Goal: Task Accomplishment & Management: Manage account settings

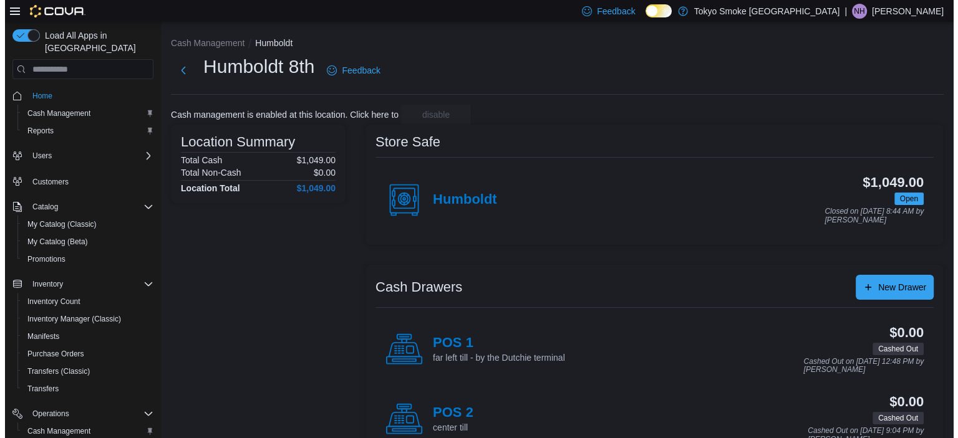
scroll to position [120, 0]
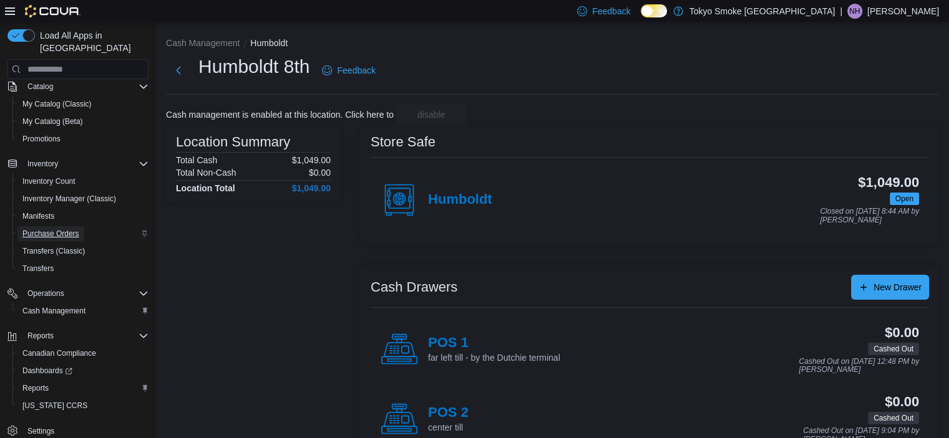
click at [42, 229] on span "Purchase Orders" at bounding box center [50, 234] width 57 height 10
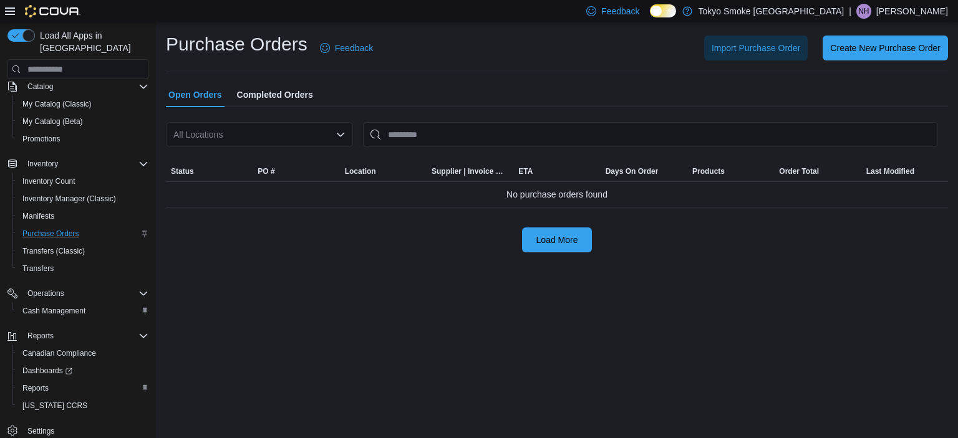
click at [249, 133] on div "All Locations" at bounding box center [259, 134] width 187 height 25
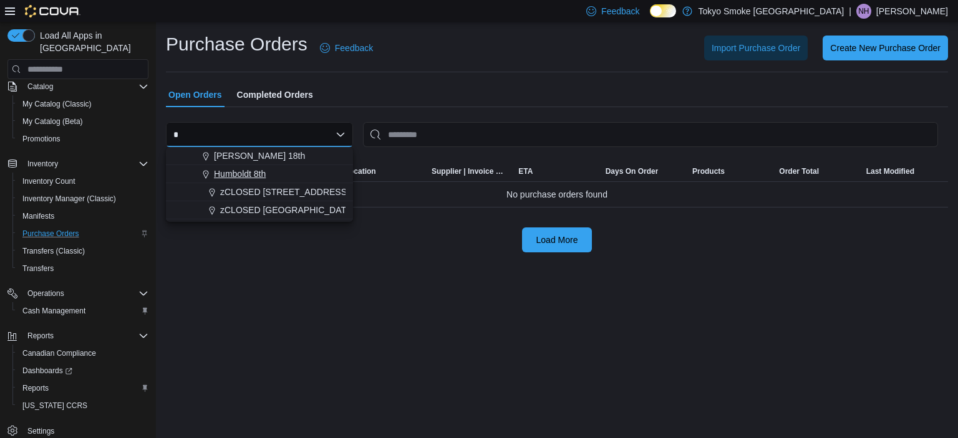
type input "*"
click at [239, 168] on span "Humboldt 8th" at bounding box center [240, 174] width 52 height 12
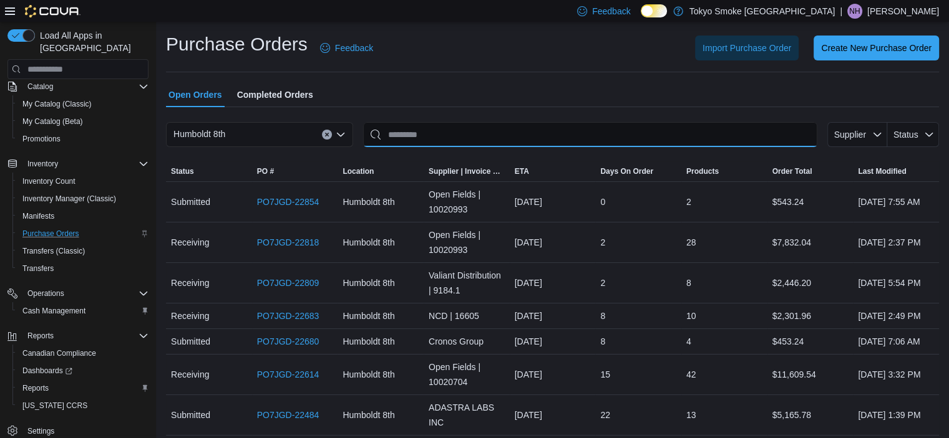
click at [442, 125] on input "This is a search bar. After typing your query, hit enter to filter the results …" at bounding box center [590, 134] width 454 height 25
paste input "**********"
type input "**********"
click at [495, 96] on div "Open Orders Completed Orders" at bounding box center [552, 94] width 773 height 25
click at [485, 139] on input "**********" at bounding box center [590, 134] width 454 height 25
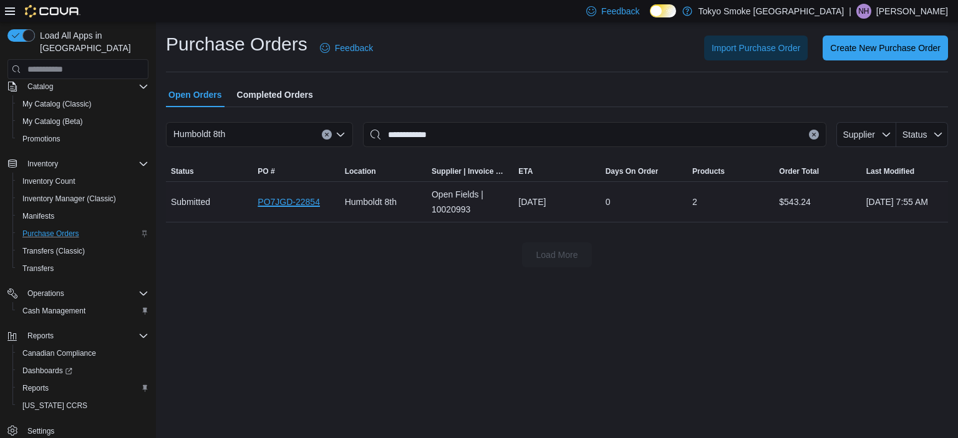
click at [286, 201] on link "PO7JGD-22854" at bounding box center [289, 202] width 62 height 15
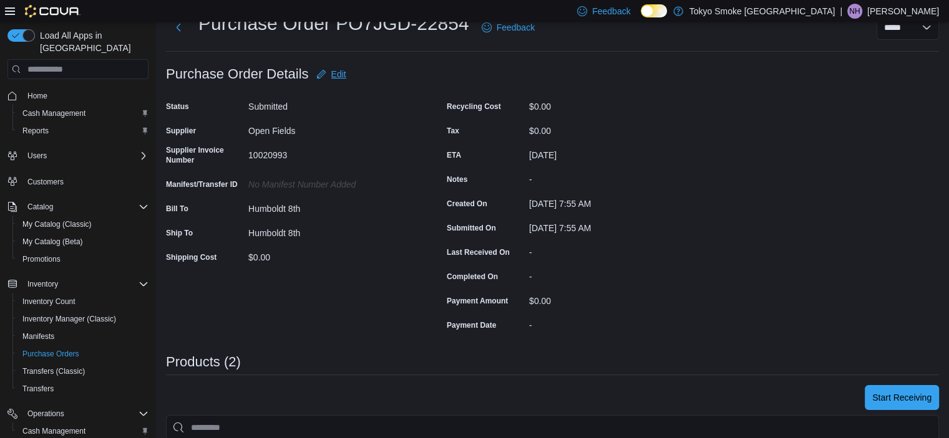
scroll to position [62, 0]
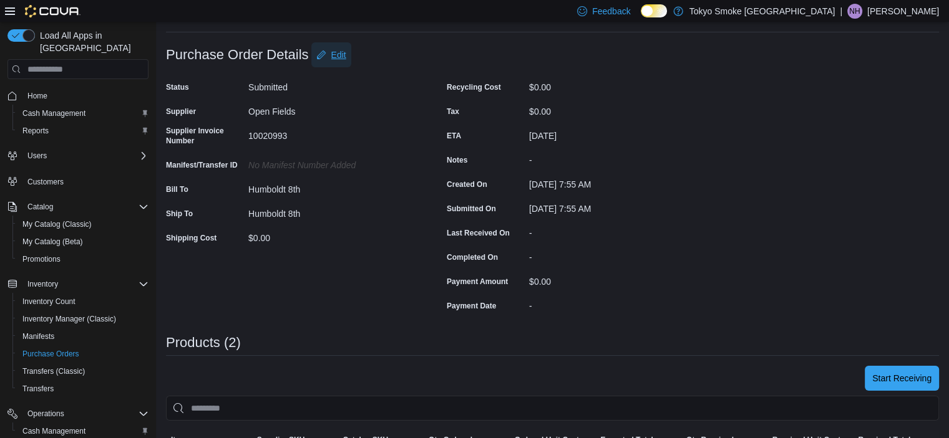
click at [335, 49] on span "Edit" at bounding box center [338, 55] width 15 height 12
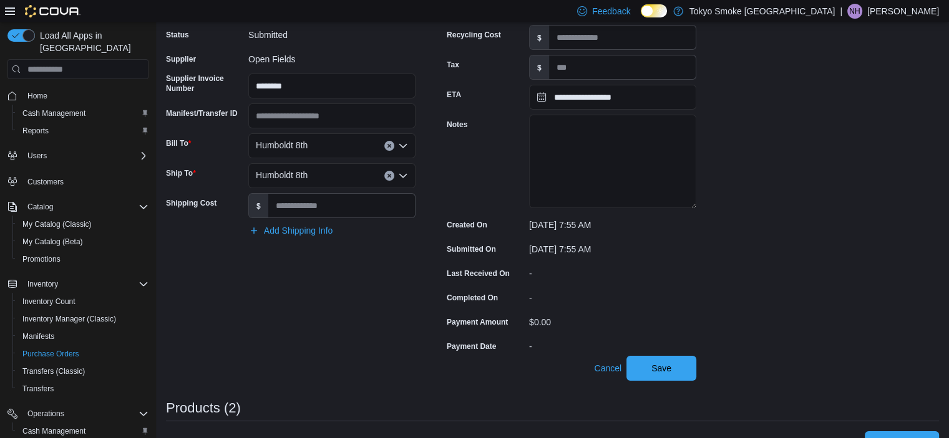
scroll to position [187, 0]
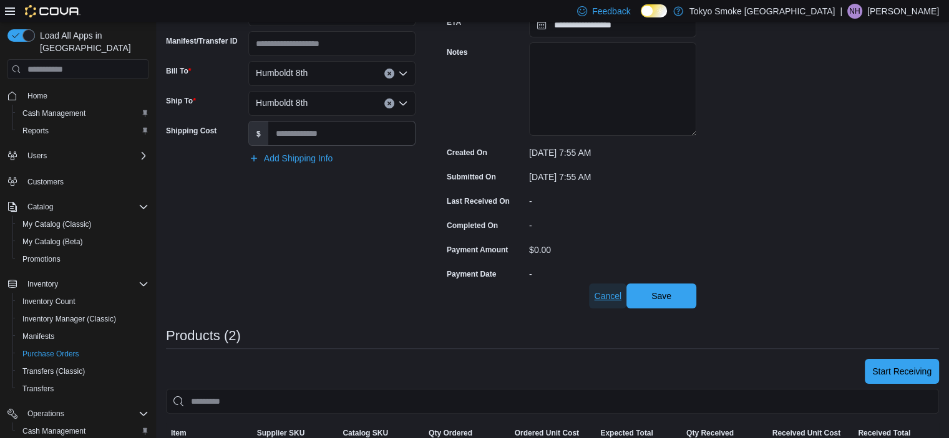
click at [602, 302] on span "Cancel" at bounding box center [607, 296] width 27 height 25
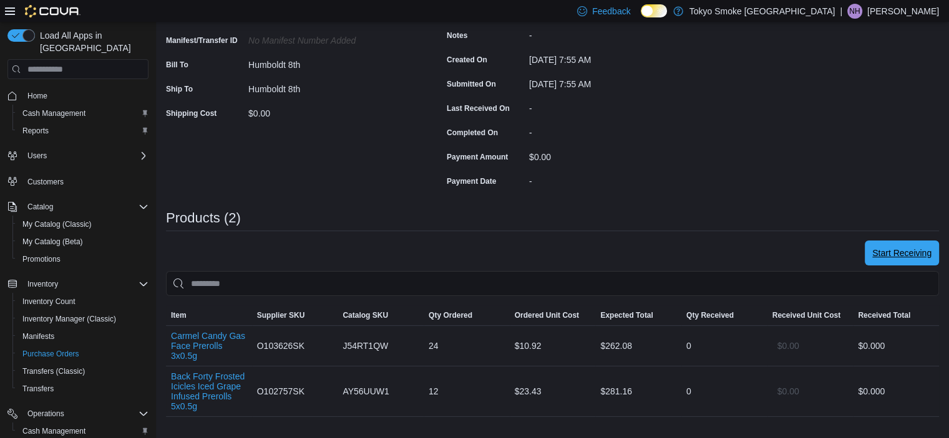
click at [898, 251] on span "Start Receiving" at bounding box center [901, 253] width 59 height 12
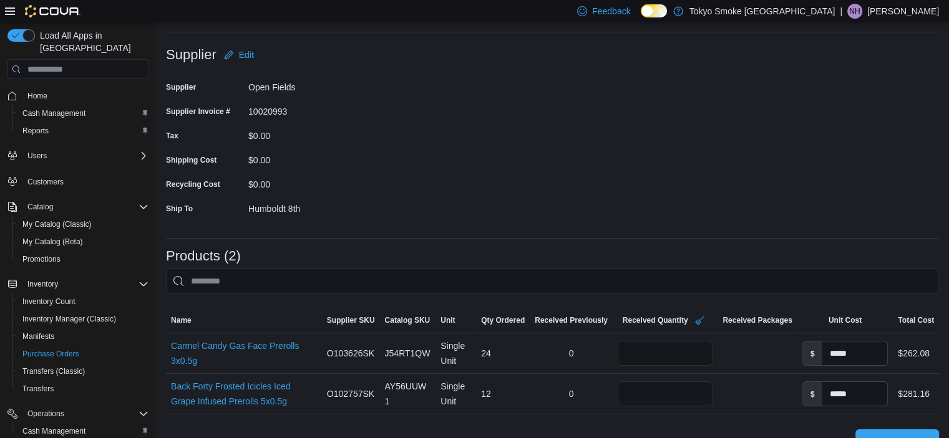
scroll to position [125, 0]
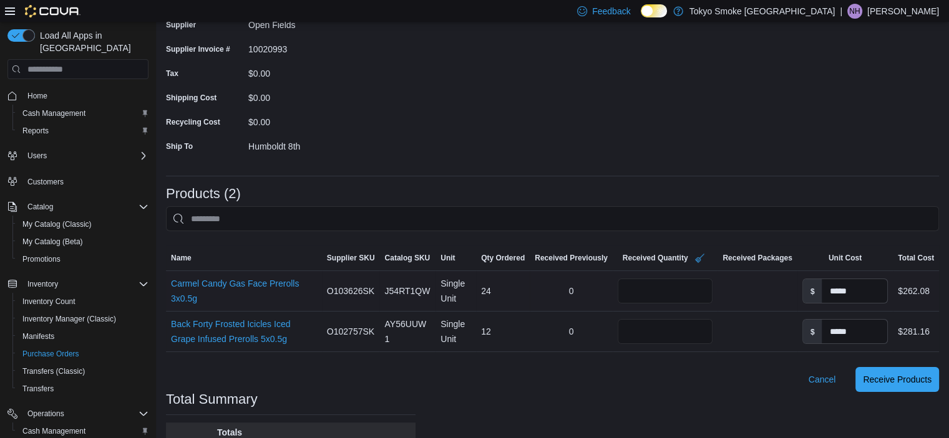
click at [765, 307] on td "Received Packages" at bounding box center [756, 291] width 79 height 41
click at [905, 375] on span "Receive Products" at bounding box center [897, 379] width 69 height 12
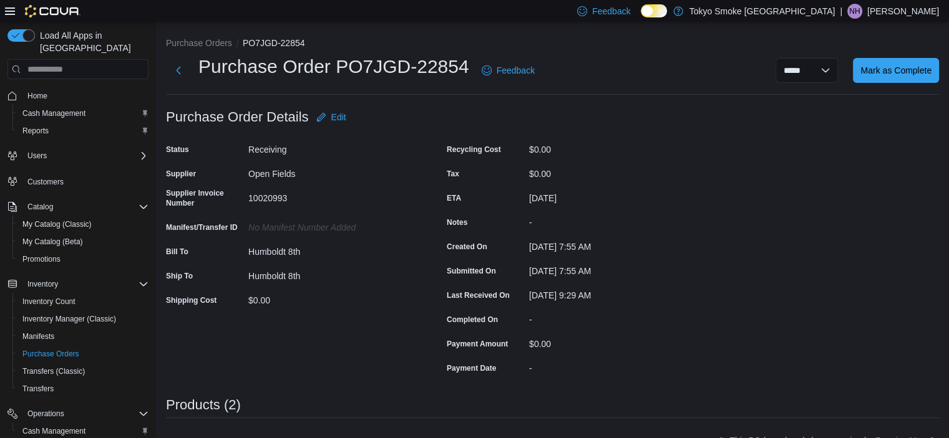
click at [710, 130] on div "Purchase Order: PO7JGD-22854 Feedback Purchase Order Details Edit Status Receiv…" at bounding box center [552, 444] width 773 height 678
click at [686, 120] on form "Purchase Order Details Edit Status Receiving Supplier Open Fields Supplier Invo…" at bounding box center [431, 241] width 530 height 273
